Goal: Check status

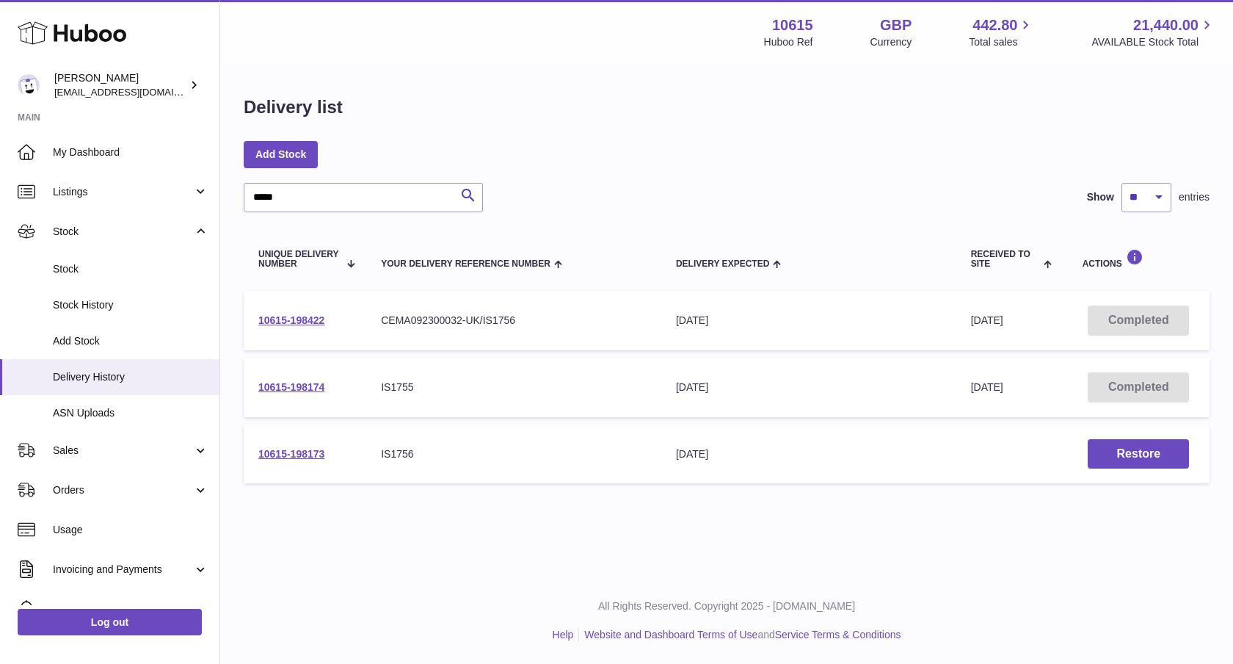
drag, startPoint x: 392, startPoint y: 205, endPoint x: 255, endPoint y: 197, distance: 137.5
click at [252, 198] on input "*****" at bounding box center [363, 197] width 239 height 29
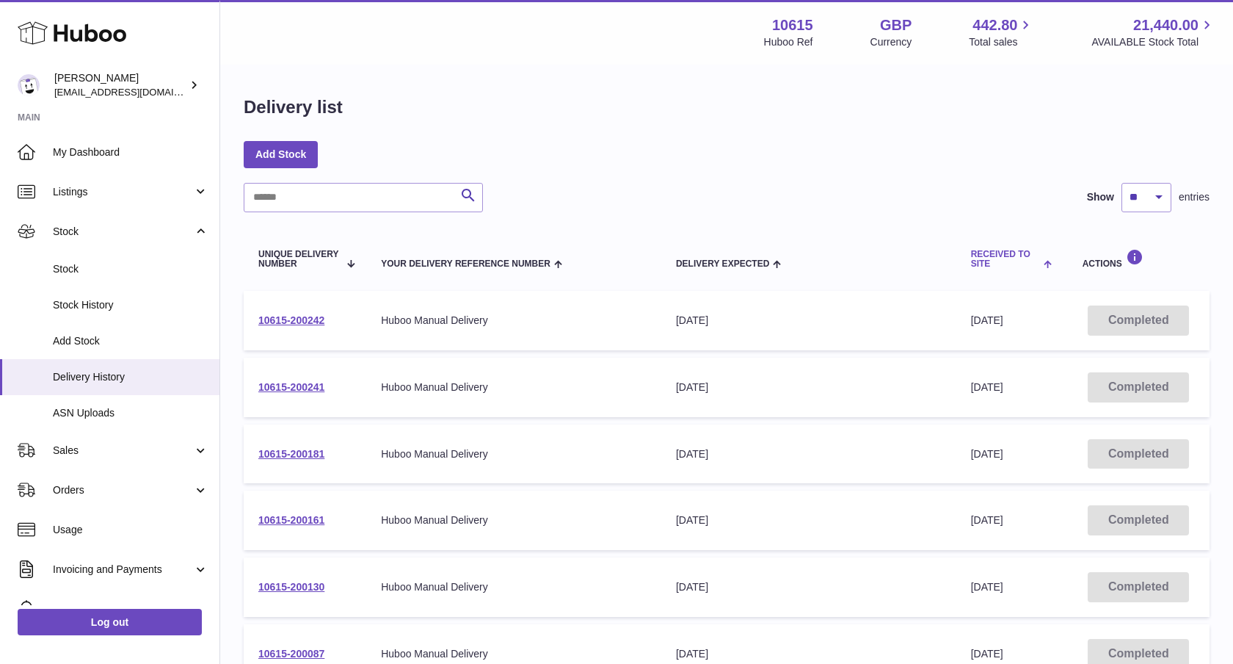
click at [1017, 280] on th "Received to Site" at bounding box center [1013, 258] width 112 height 49
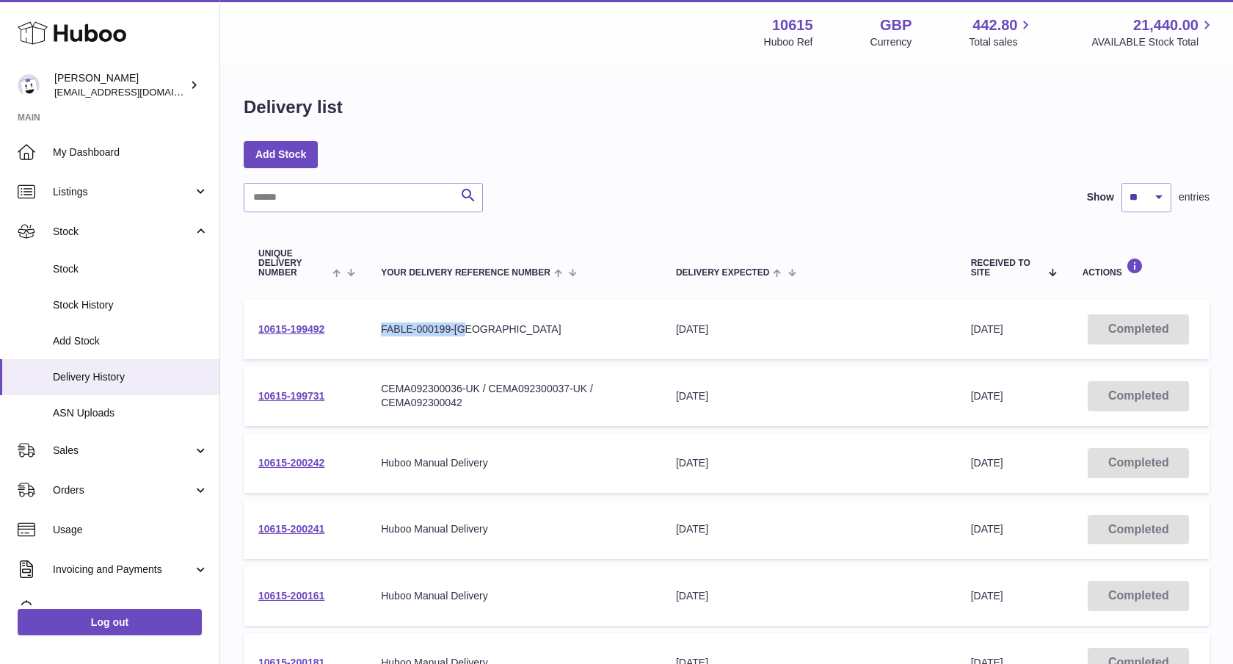
drag, startPoint x: 382, startPoint y: 330, endPoint x: 491, endPoint y: 329, distance: 109.4
click at [491, 329] on div "FABLE-000199-[GEOGRAPHIC_DATA]" at bounding box center [514, 329] width 266 height 14
copy div "FABLE-000199-[GEOGRAPHIC_DATA]"
click at [305, 324] on link "10615-199492" at bounding box center [291, 329] width 66 height 12
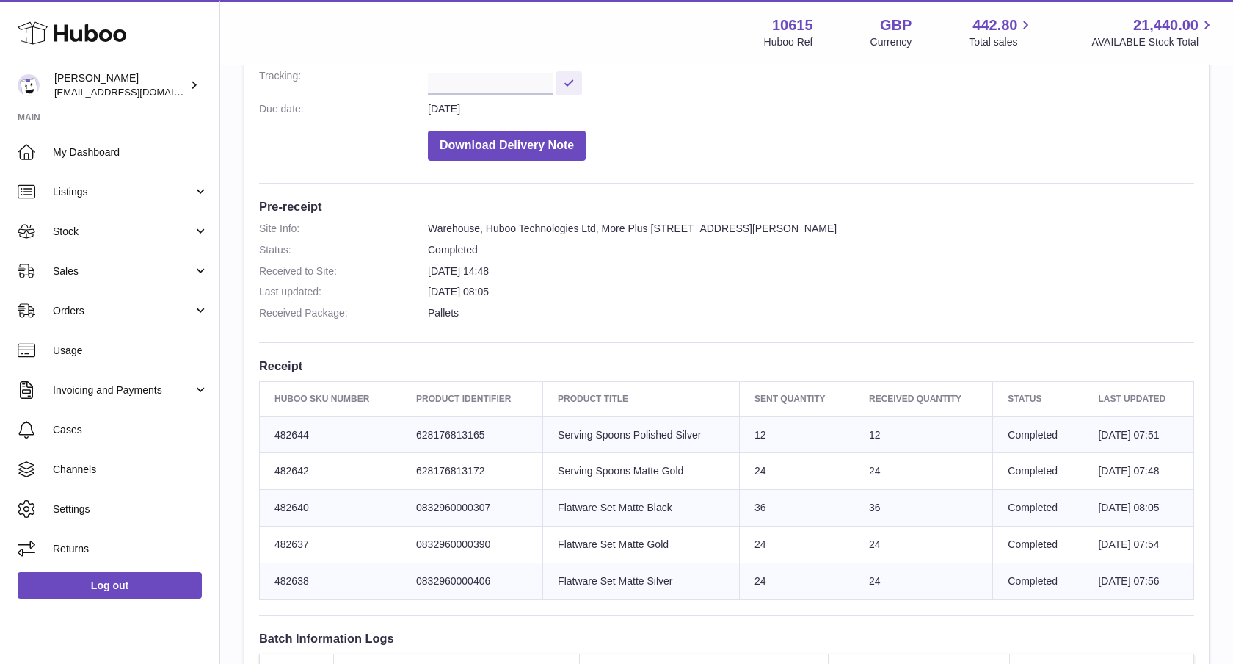
scroll to position [312, 0]
